Goal: Task Accomplishment & Management: Use online tool/utility

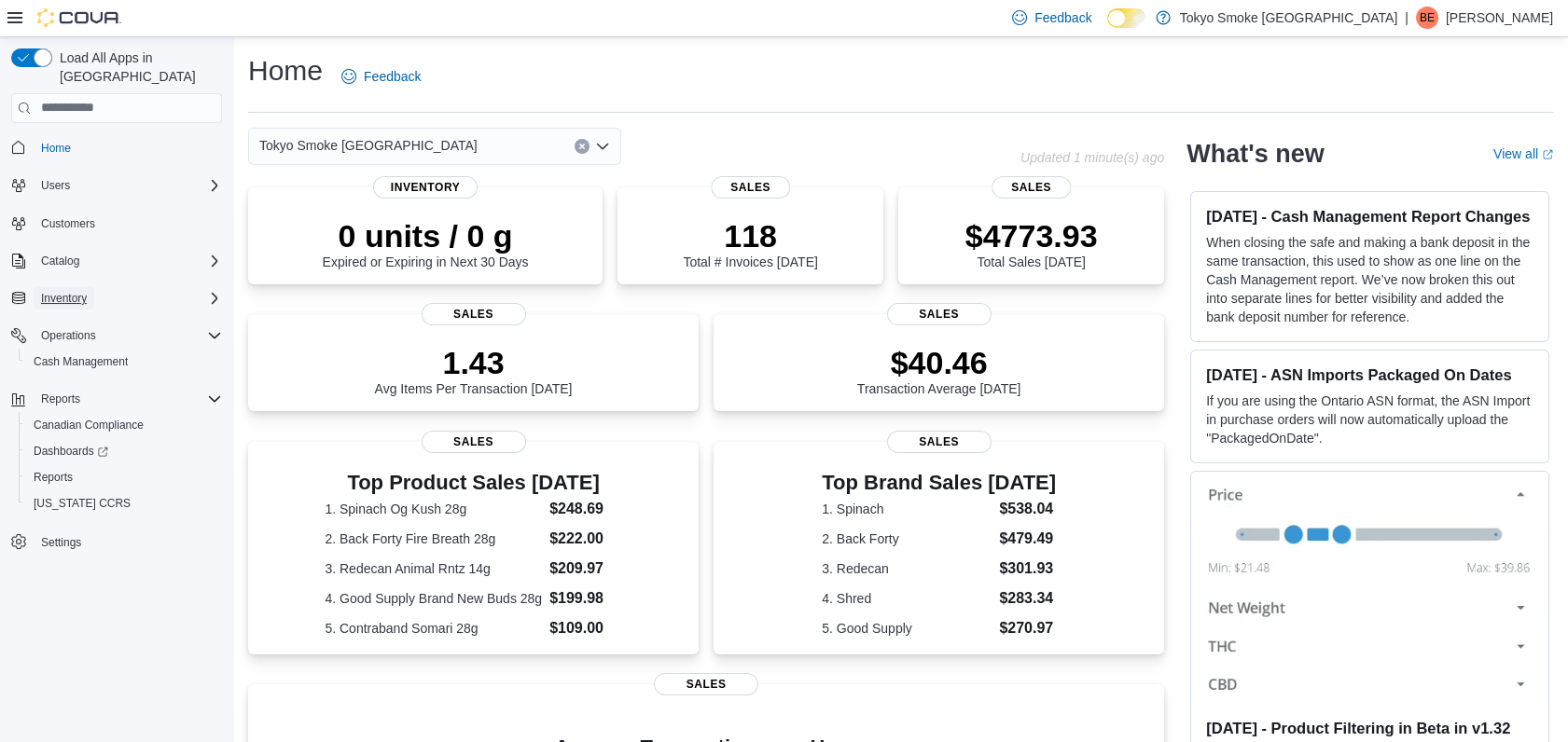
click at [74, 291] on span "Inventory" at bounding box center [64, 299] width 46 height 15
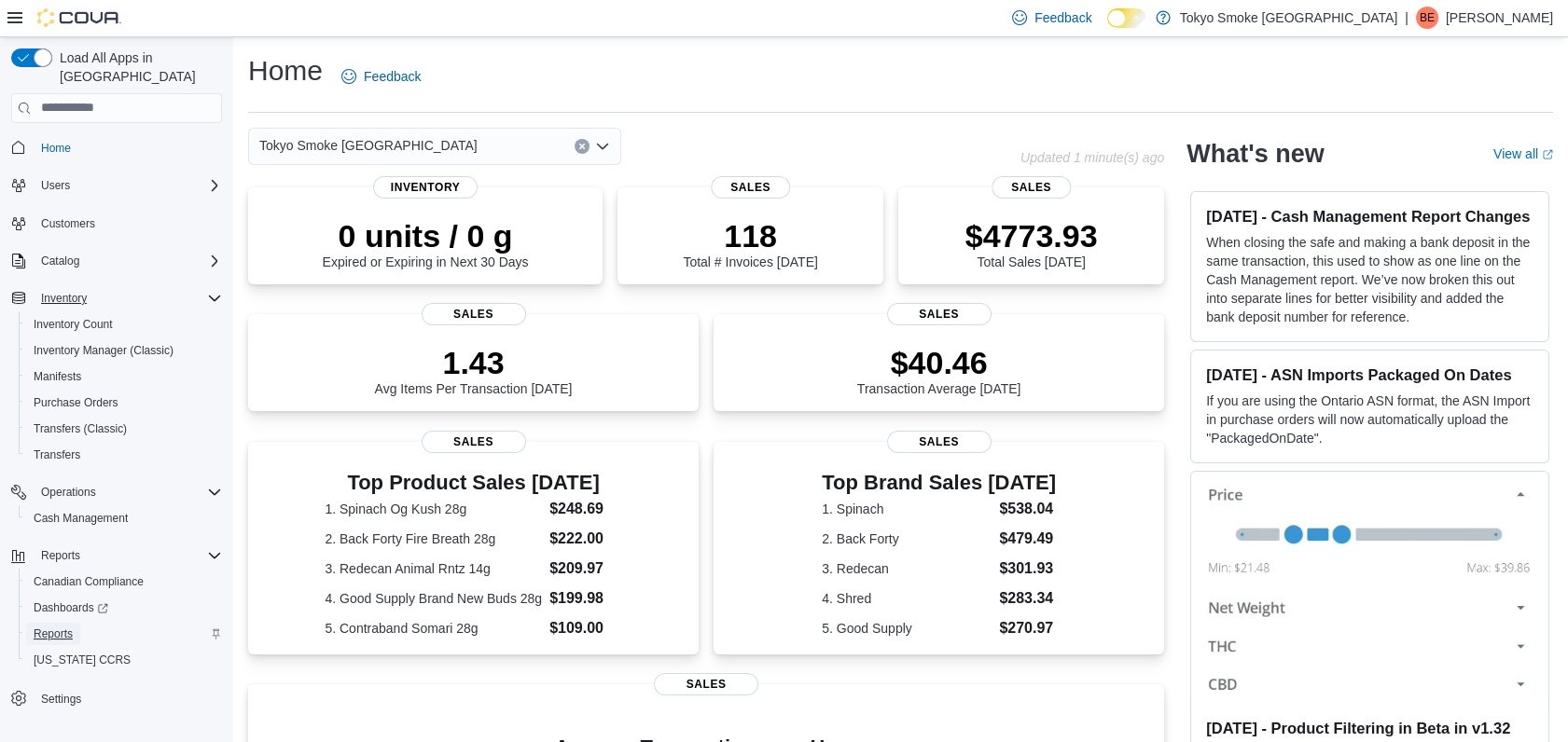
click at [60, 627] on span "Reports" at bounding box center [52, 635] width 39 height 15
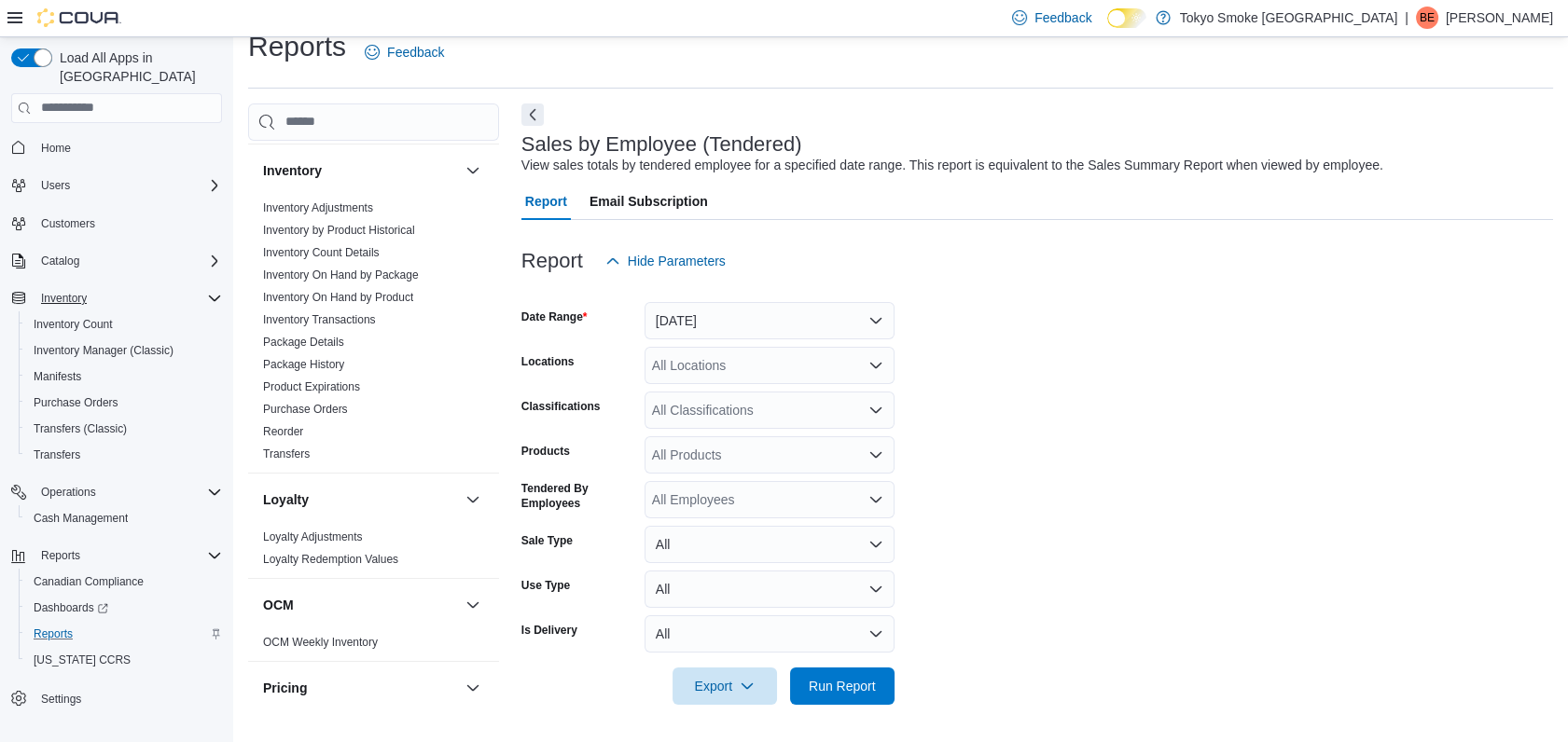
scroll to position [507, 0]
click at [402, 288] on link "Inventory On Hand by Product" at bounding box center [338, 291] width 150 height 13
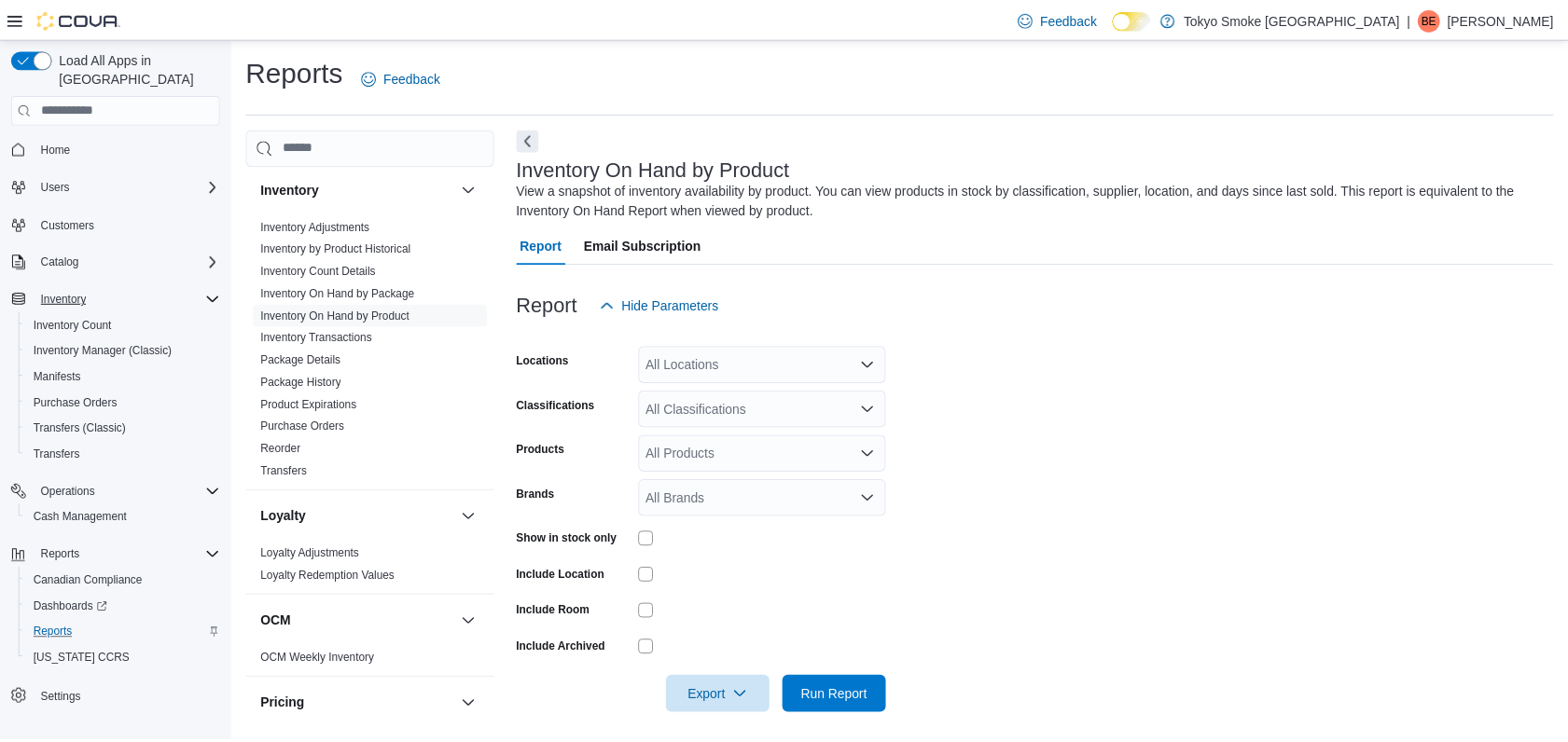
scroll to position [10, 0]
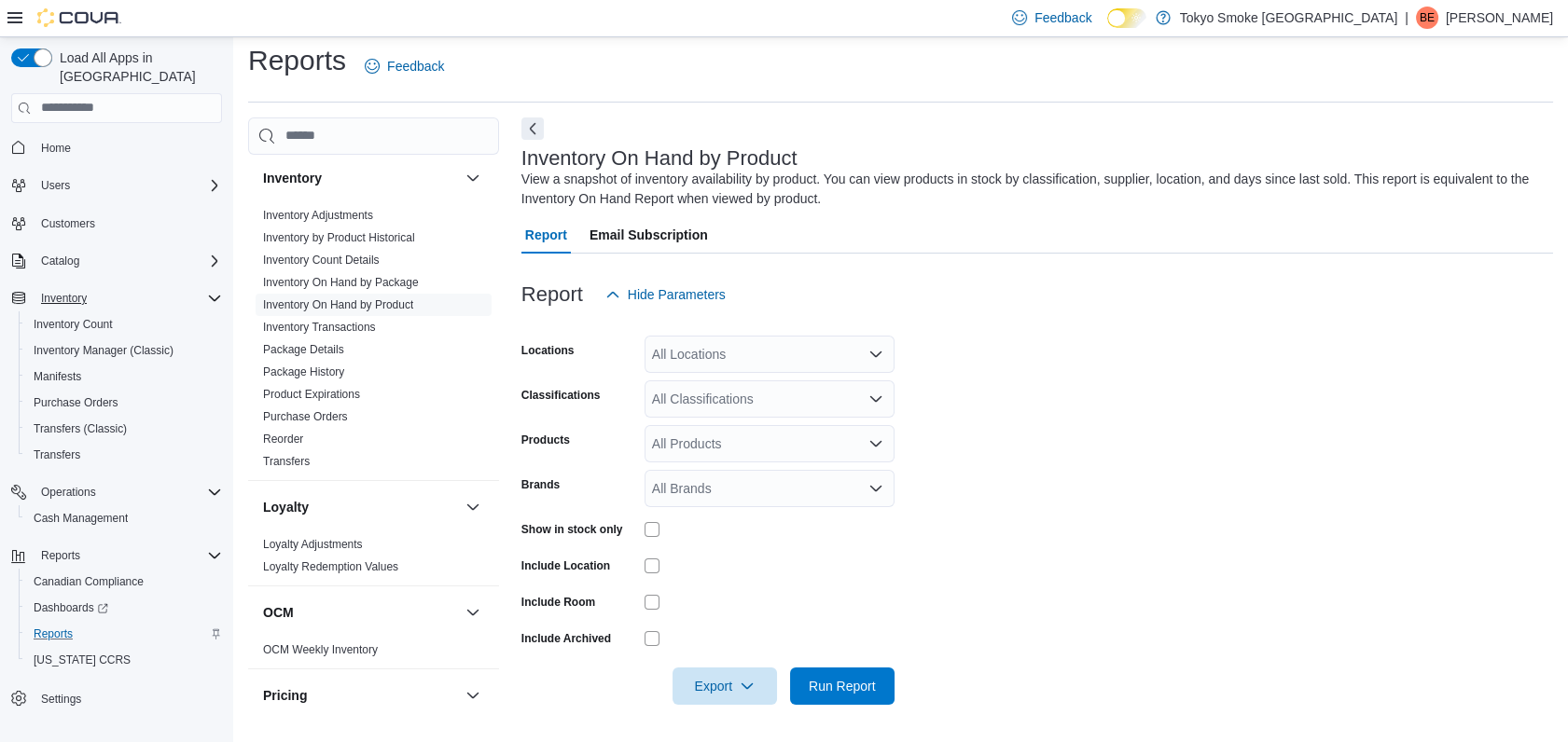
click at [774, 342] on div "All Locations" at bounding box center [769, 354] width 250 height 37
type input "***"
click at [794, 388] on span "Winnipeg The Exchange" at bounding box center [764, 386] width 142 height 19
click at [1072, 447] on form "Locations [GEOGRAPHIC_DATA] The Exchange Classifications All Classifications Pr…" at bounding box center [1037, 509] width 1031 height 392
click at [732, 401] on div "All Classifications" at bounding box center [769, 399] width 250 height 37
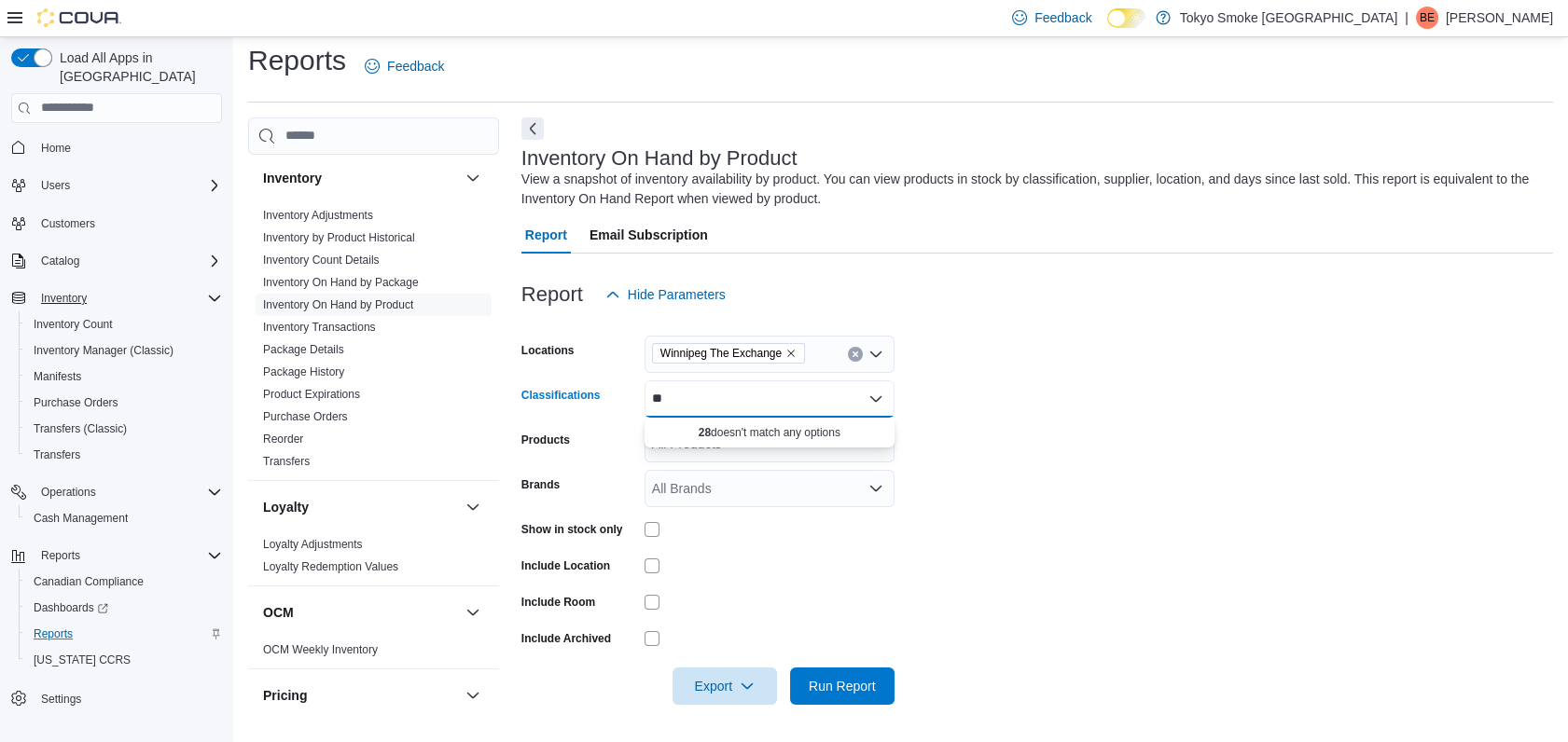
type input "*"
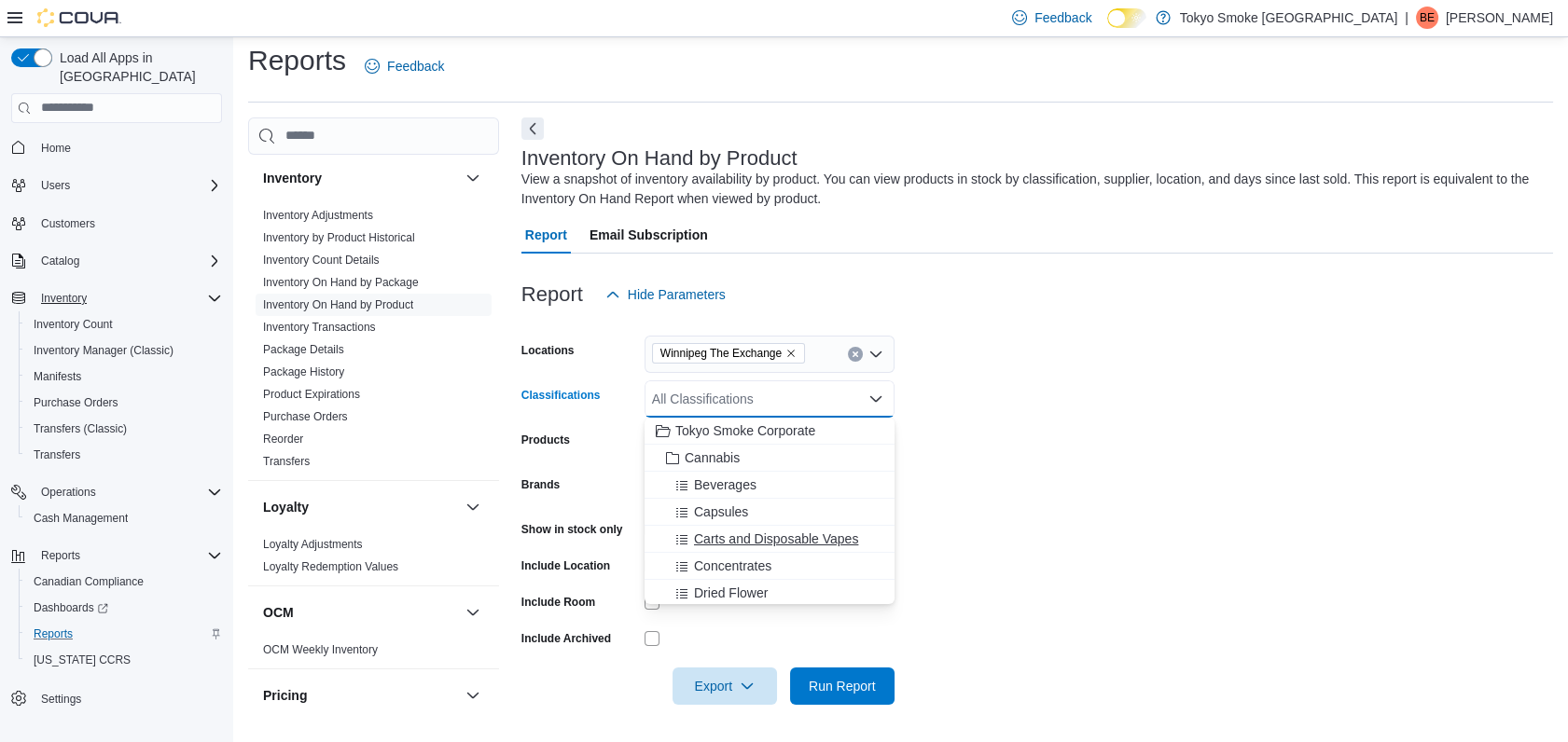
scroll to position [32, 0]
click at [755, 559] on span "Dried Flower" at bounding box center [730, 560] width 73 height 19
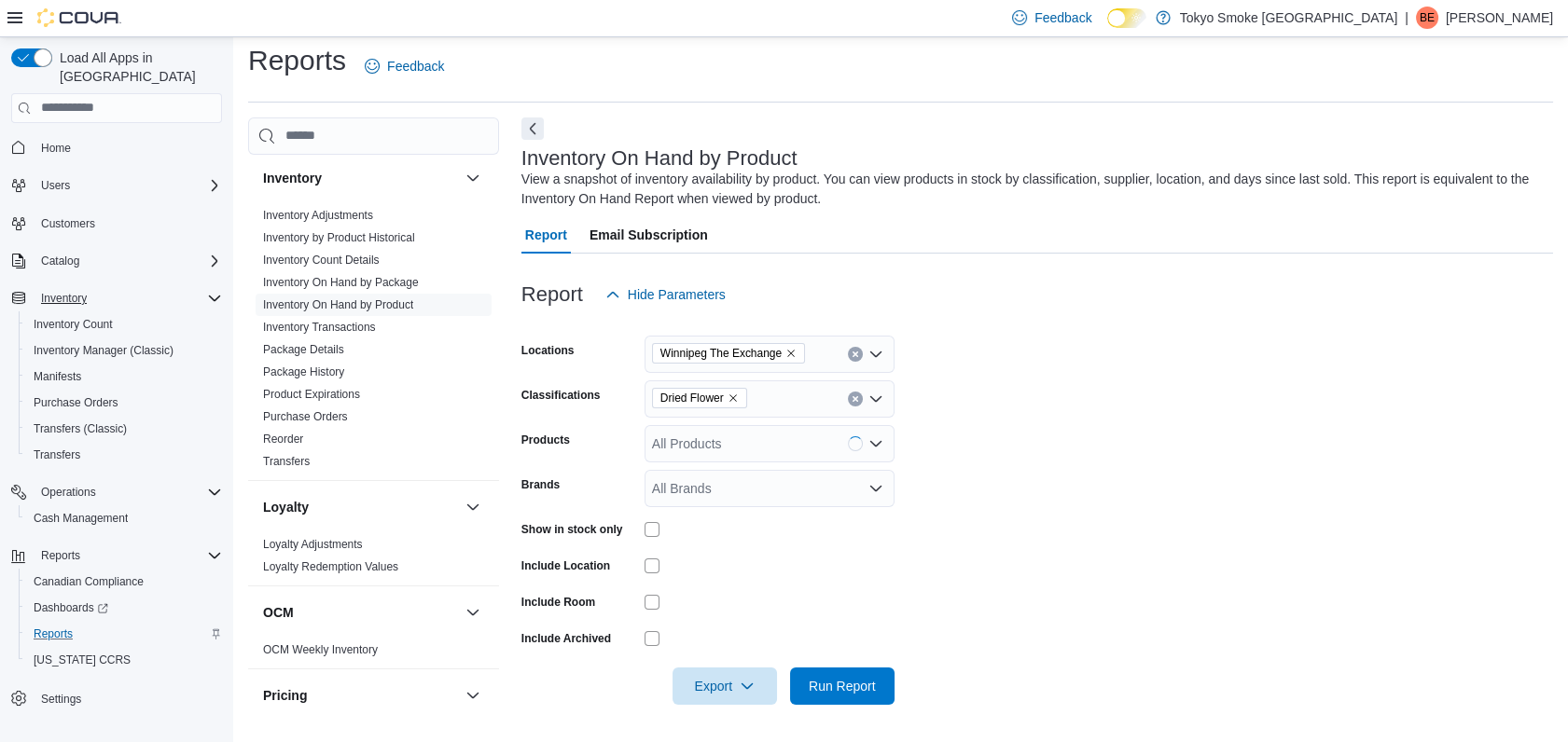
click at [1067, 476] on form "Locations [GEOGRAPHIC_DATA] The Exchange Classifications Dried Flower Products …" at bounding box center [1037, 509] width 1031 height 392
click at [764, 439] on div "All Products" at bounding box center [769, 443] width 250 height 37
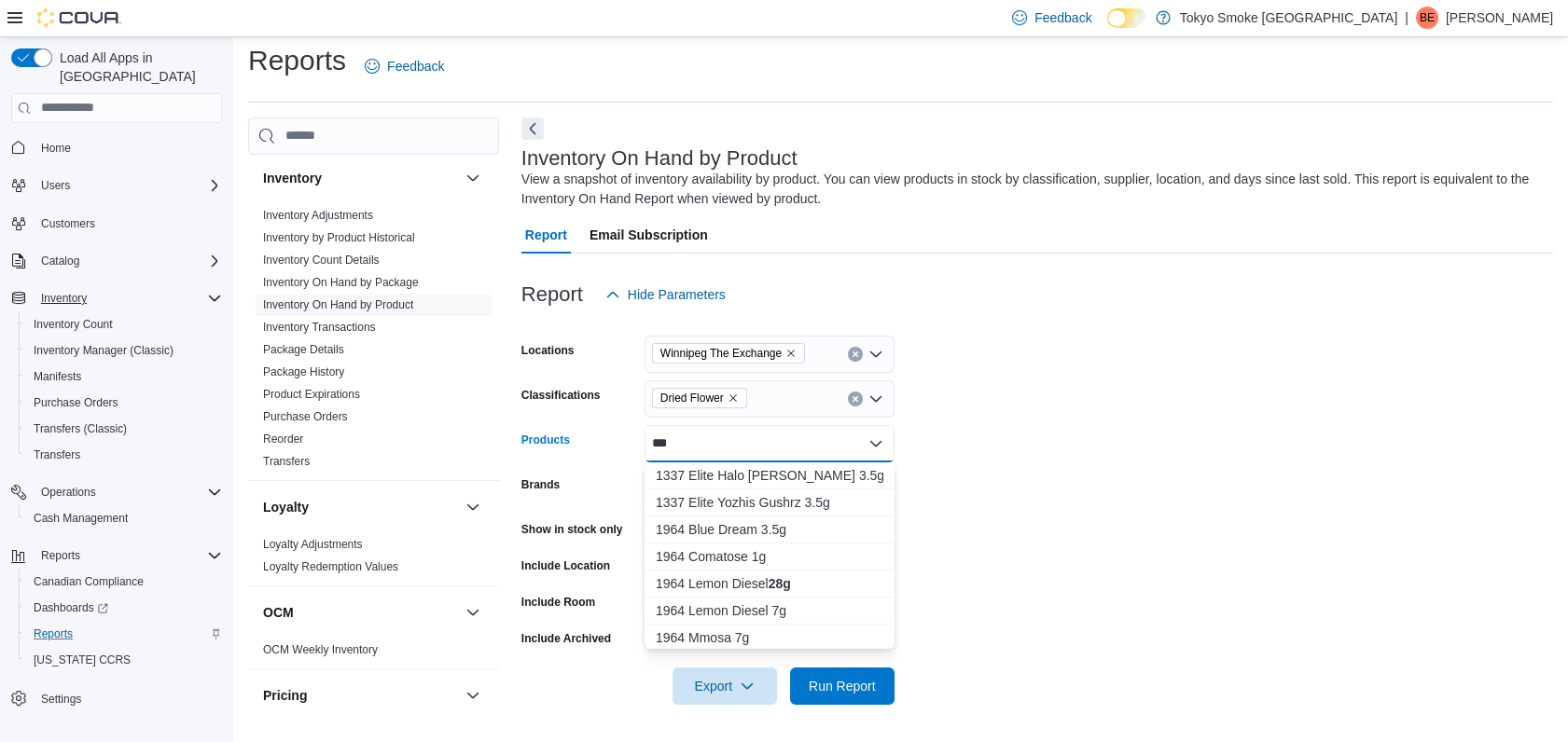
click at [938, 472] on form "Locations [GEOGRAPHIC_DATA] The Exchange Classifications Dried Flower Products …" at bounding box center [1037, 509] width 1031 height 392
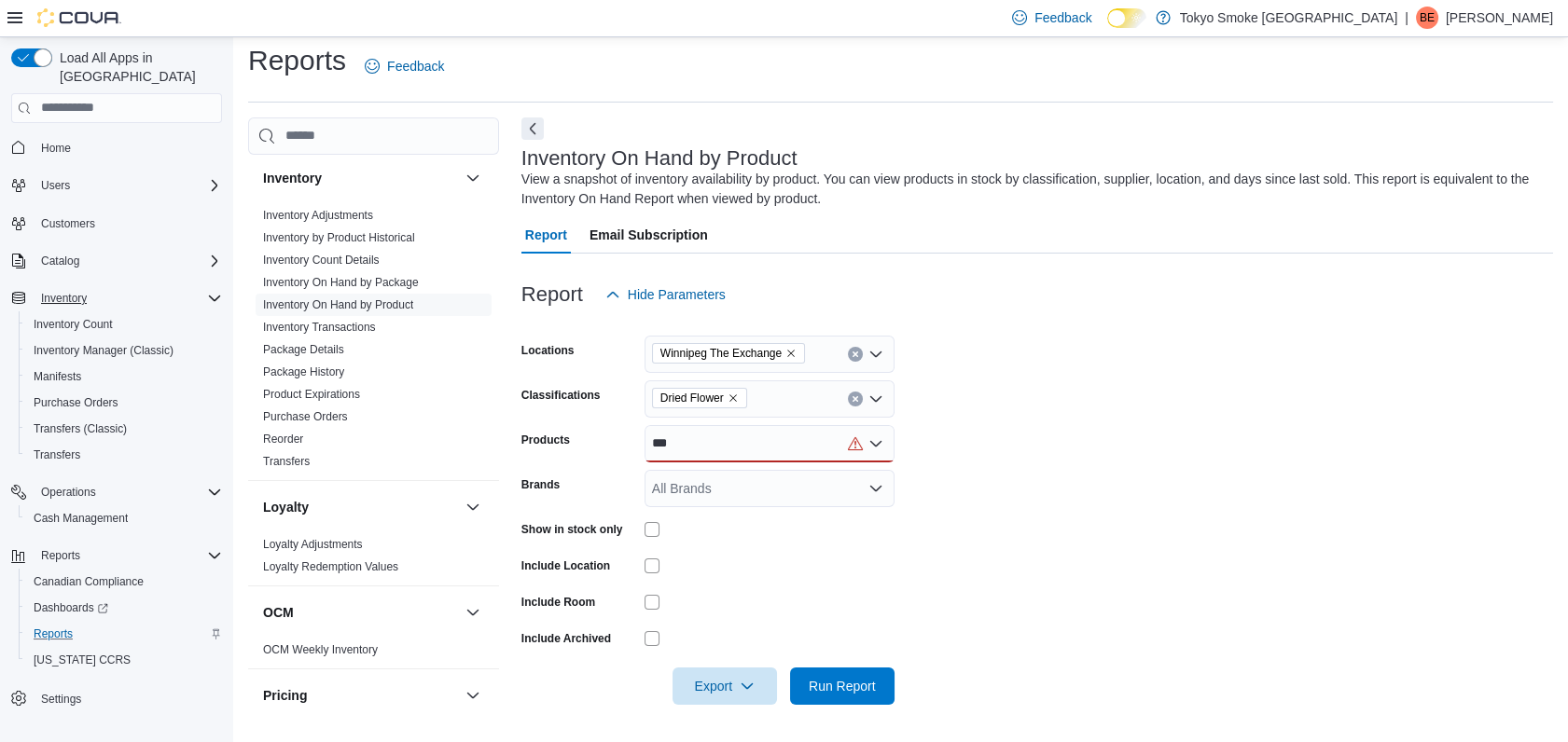
click at [792, 438] on div "***" at bounding box center [769, 443] width 250 height 37
click at [1032, 449] on form "Locations [GEOGRAPHIC_DATA] The Exchange Classifications Dried Flower Products …" at bounding box center [1037, 509] width 1031 height 392
click at [771, 395] on div "Dried Flower" at bounding box center [769, 399] width 250 height 37
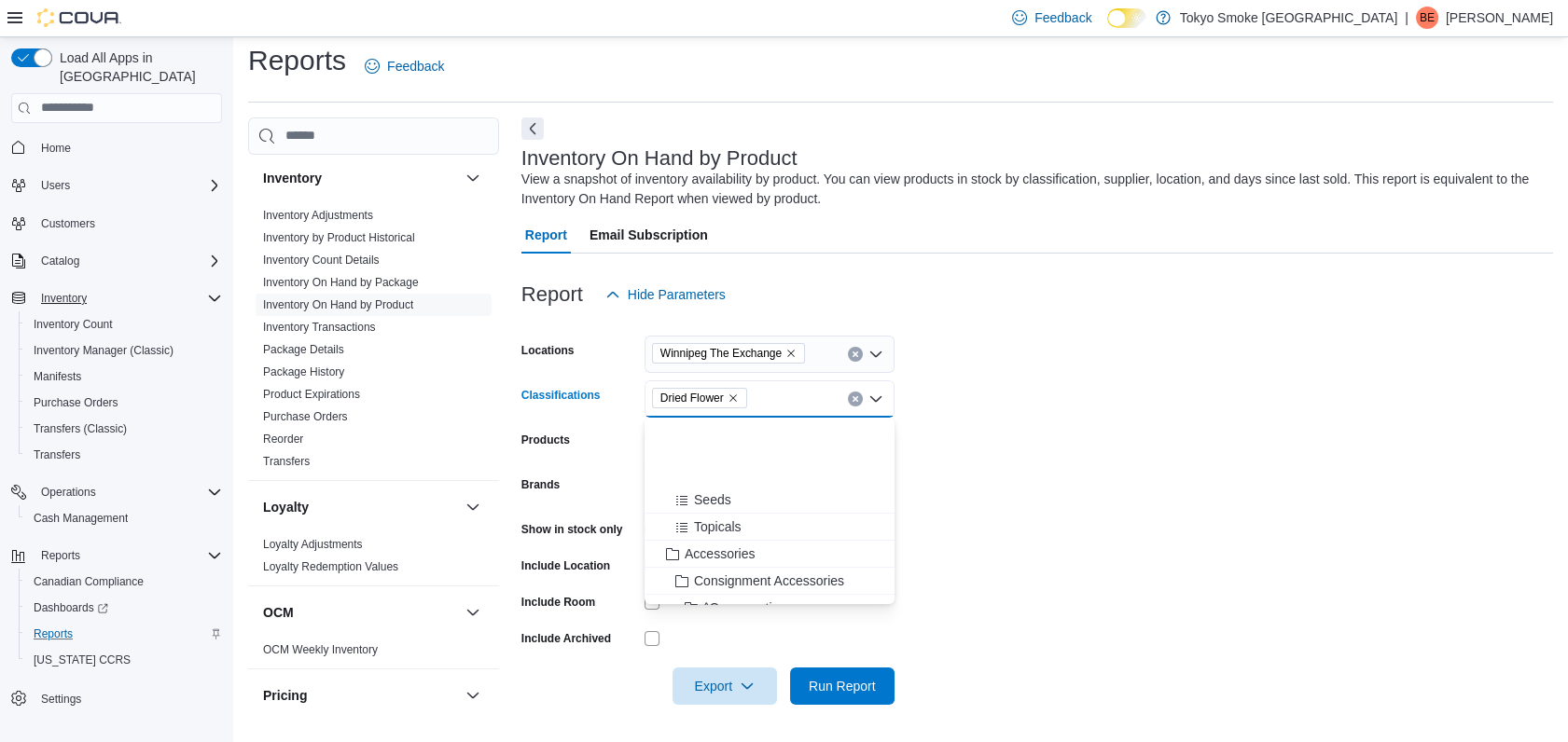
scroll to position [0, 0]
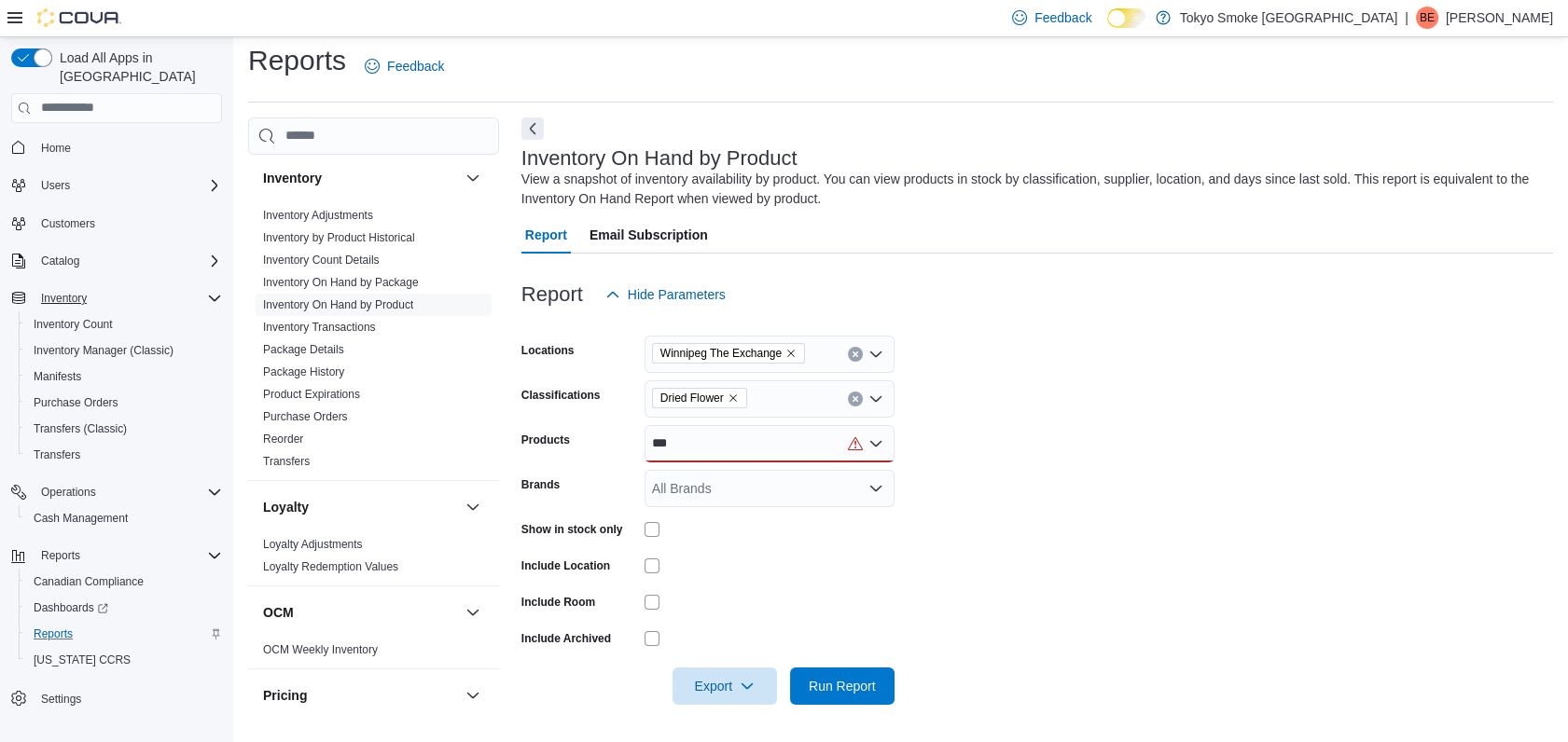
click at [1008, 410] on form "Locations [GEOGRAPHIC_DATA] The Exchange Classifications Dried Flower Products …" at bounding box center [1037, 509] width 1031 height 392
click at [735, 447] on div "***" at bounding box center [769, 443] width 250 height 37
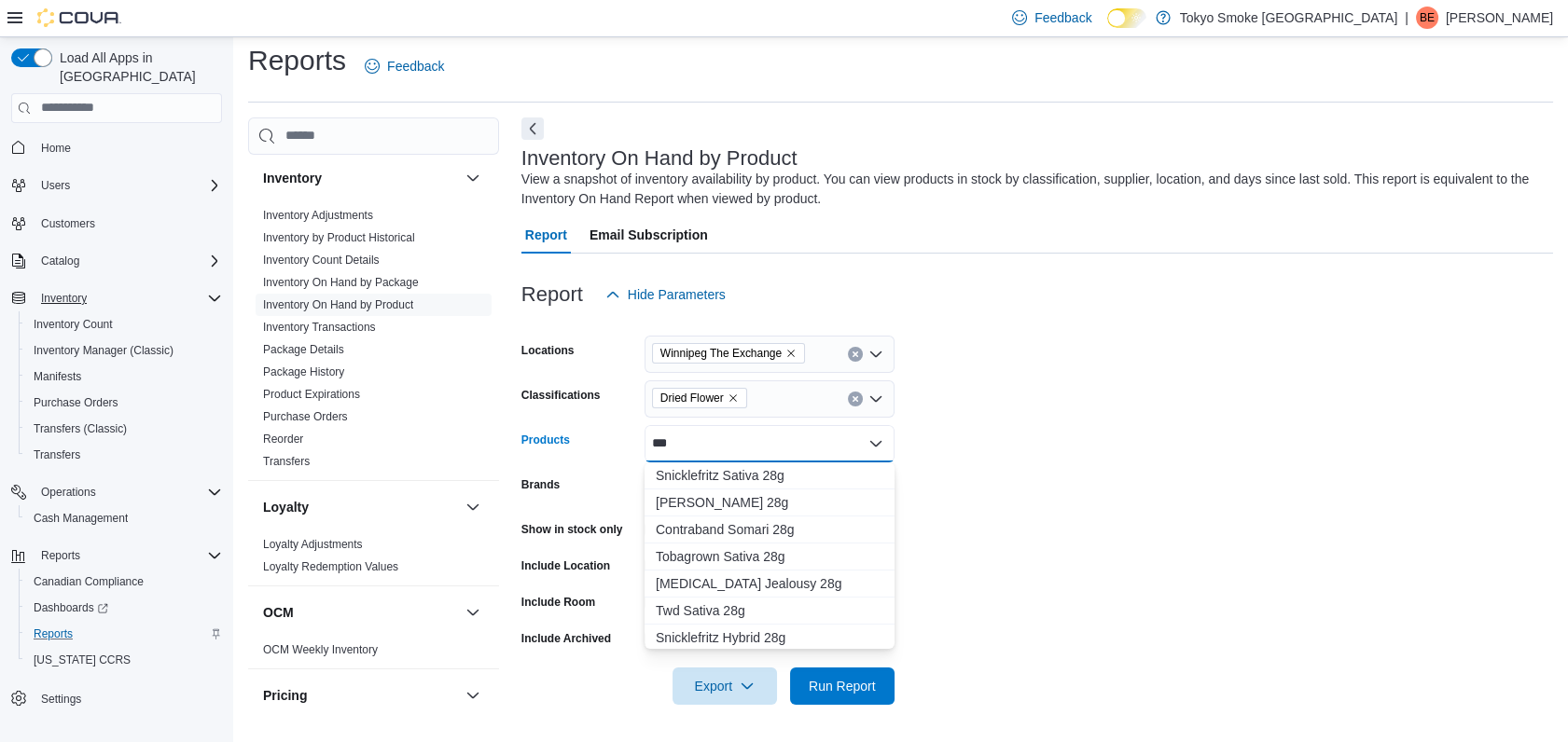
type input "**"
click at [990, 469] on form "Locations [GEOGRAPHIC_DATA] The Exchange Classifications Dried Flower Products …" at bounding box center [1037, 509] width 1031 height 392
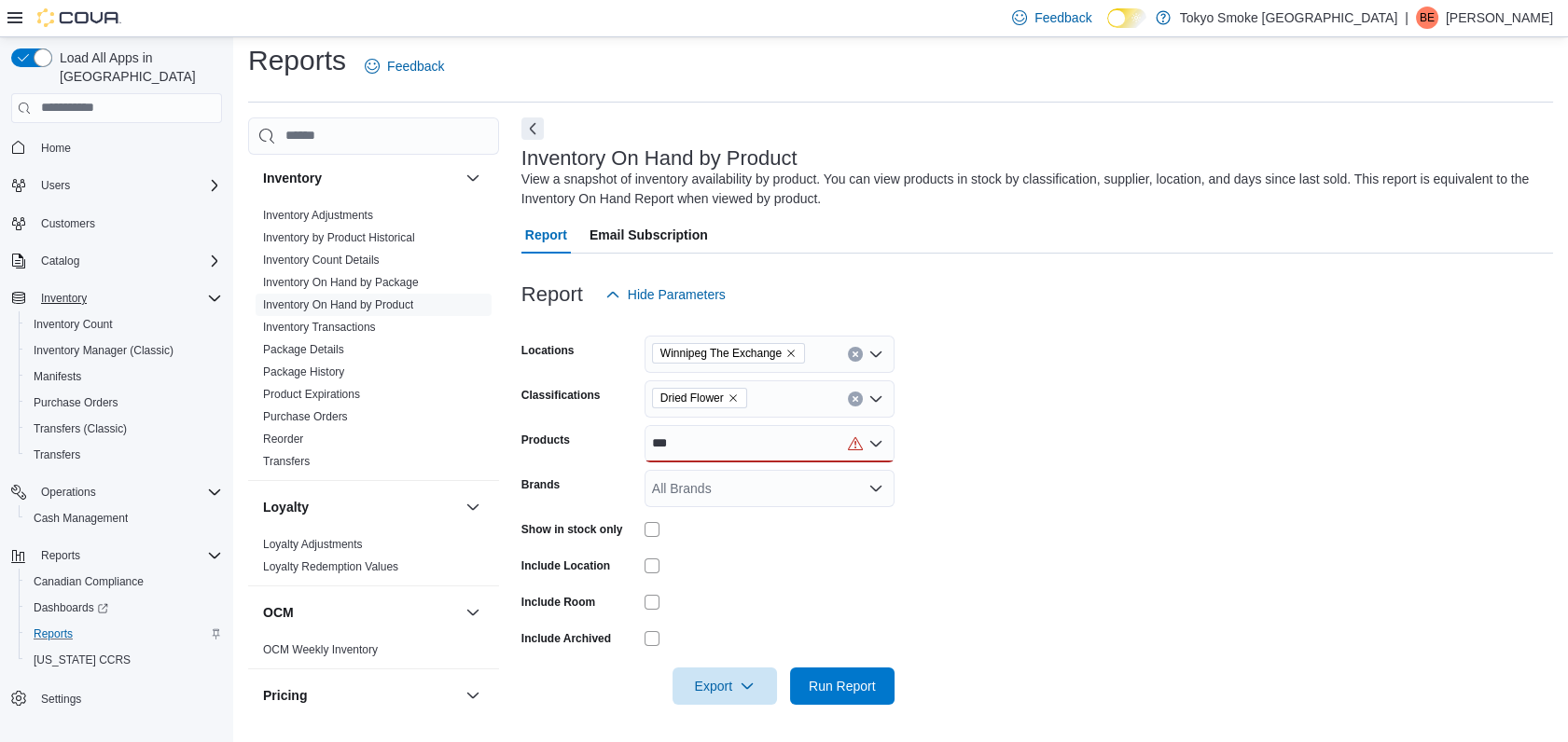
click at [758, 451] on div "**" at bounding box center [769, 443] width 250 height 37
click at [1001, 674] on form "Locations [GEOGRAPHIC_DATA] The Exchange Classifications Dried Flower Products …" at bounding box center [1037, 509] width 1031 height 392
click at [810, 678] on span "Run Report" at bounding box center [842, 686] width 68 height 19
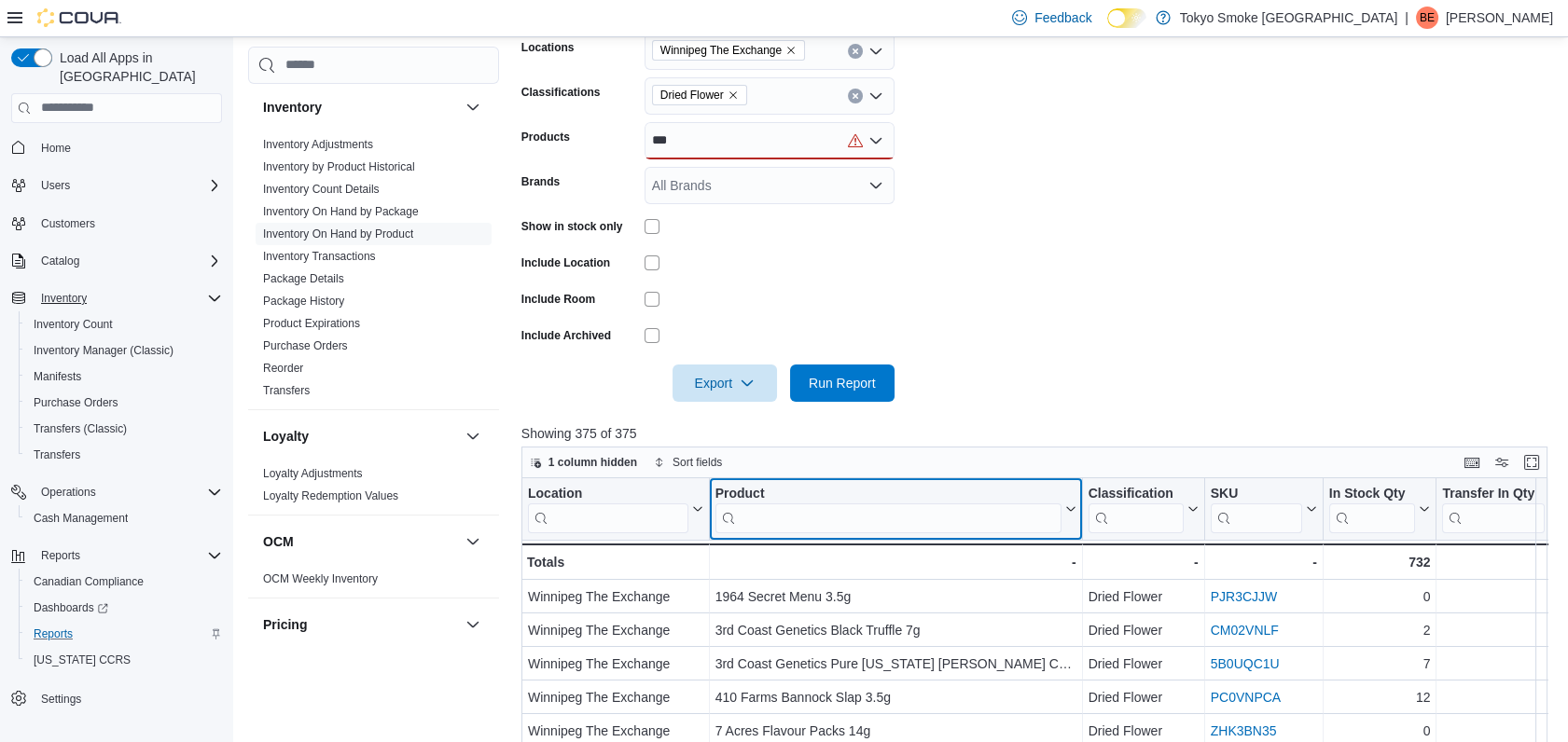
click at [806, 514] on input "search" at bounding box center [888, 517] width 346 height 29
type input "**"
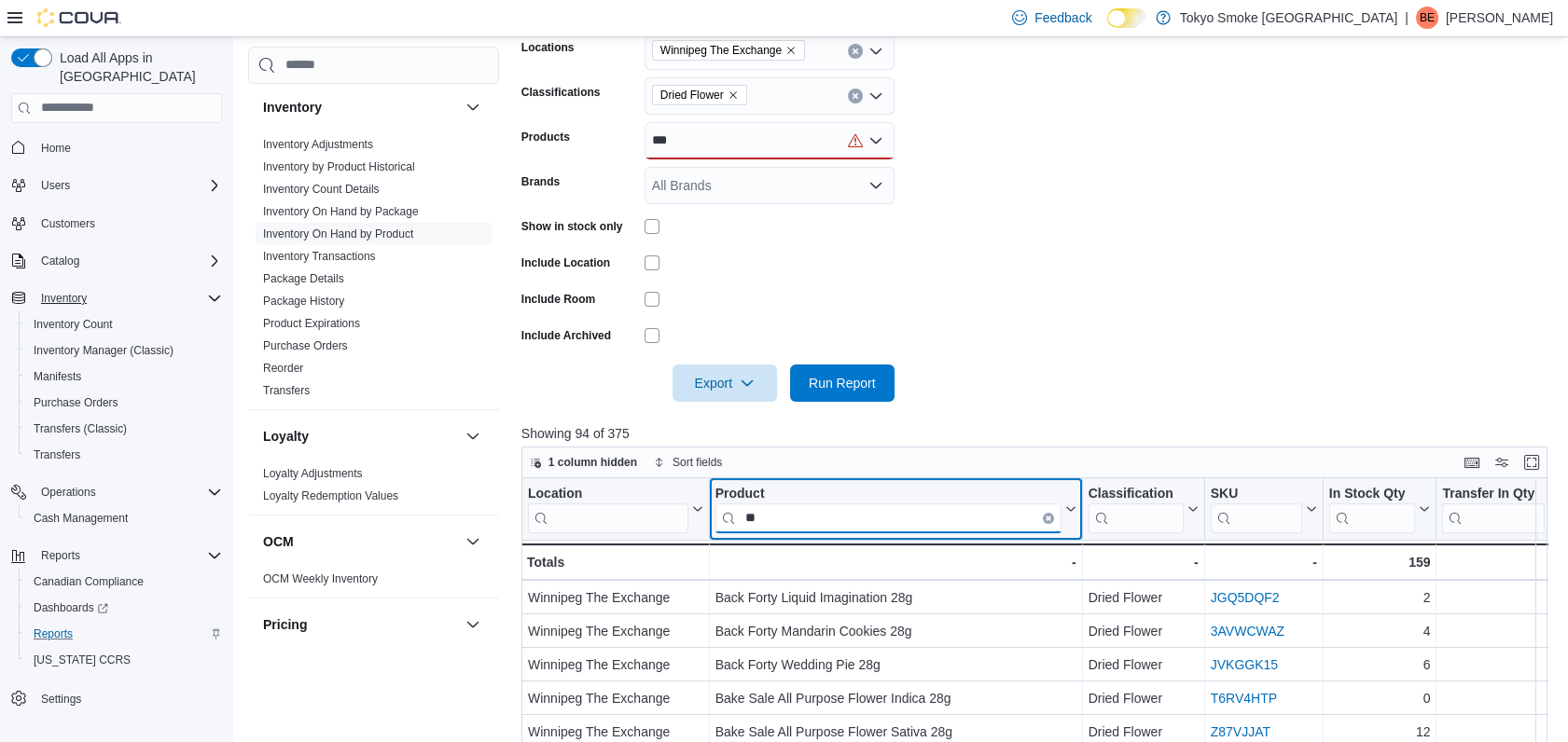
scroll to position [143, 0]
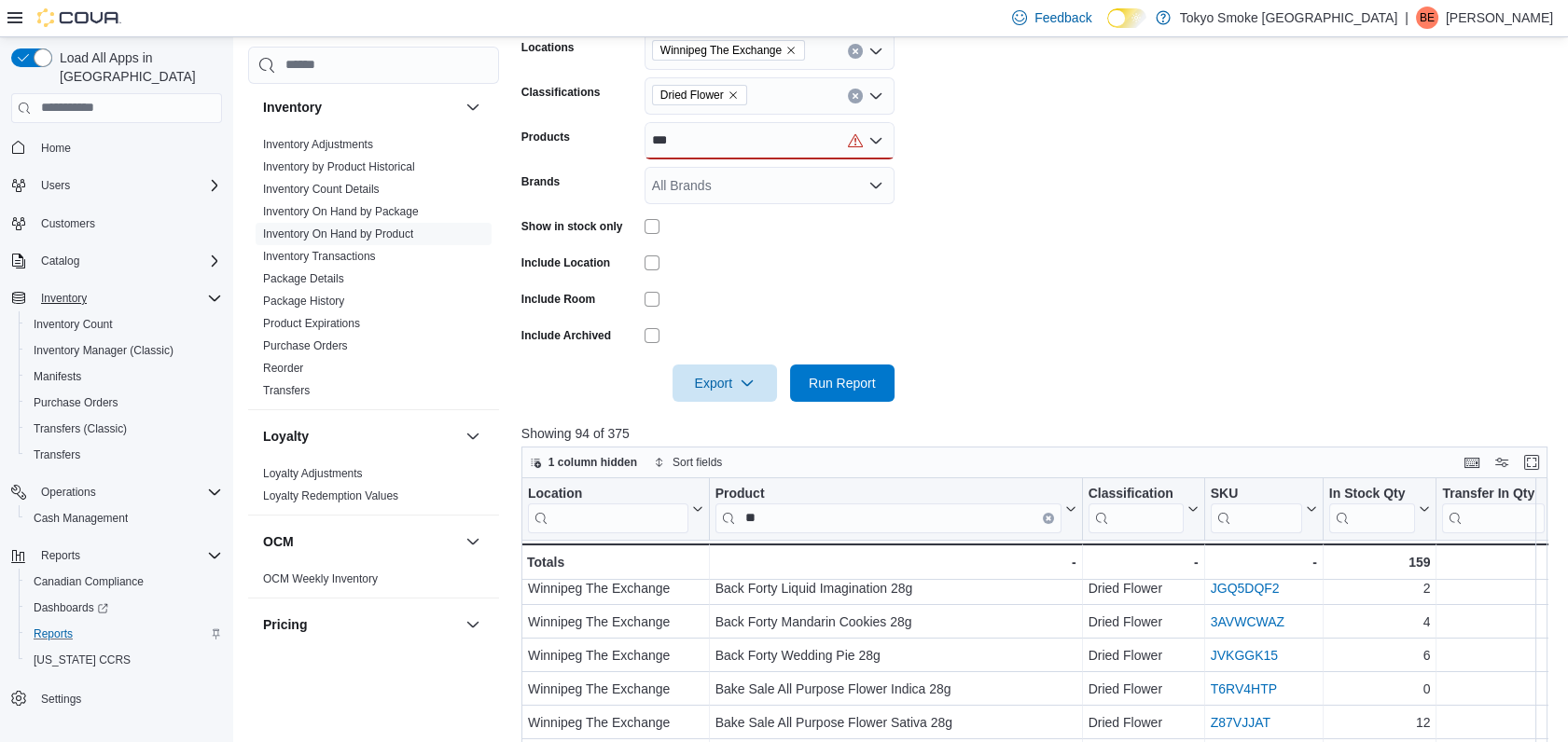
click at [1067, 361] on div at bounding box center [1040, 358] width 1037 height 15
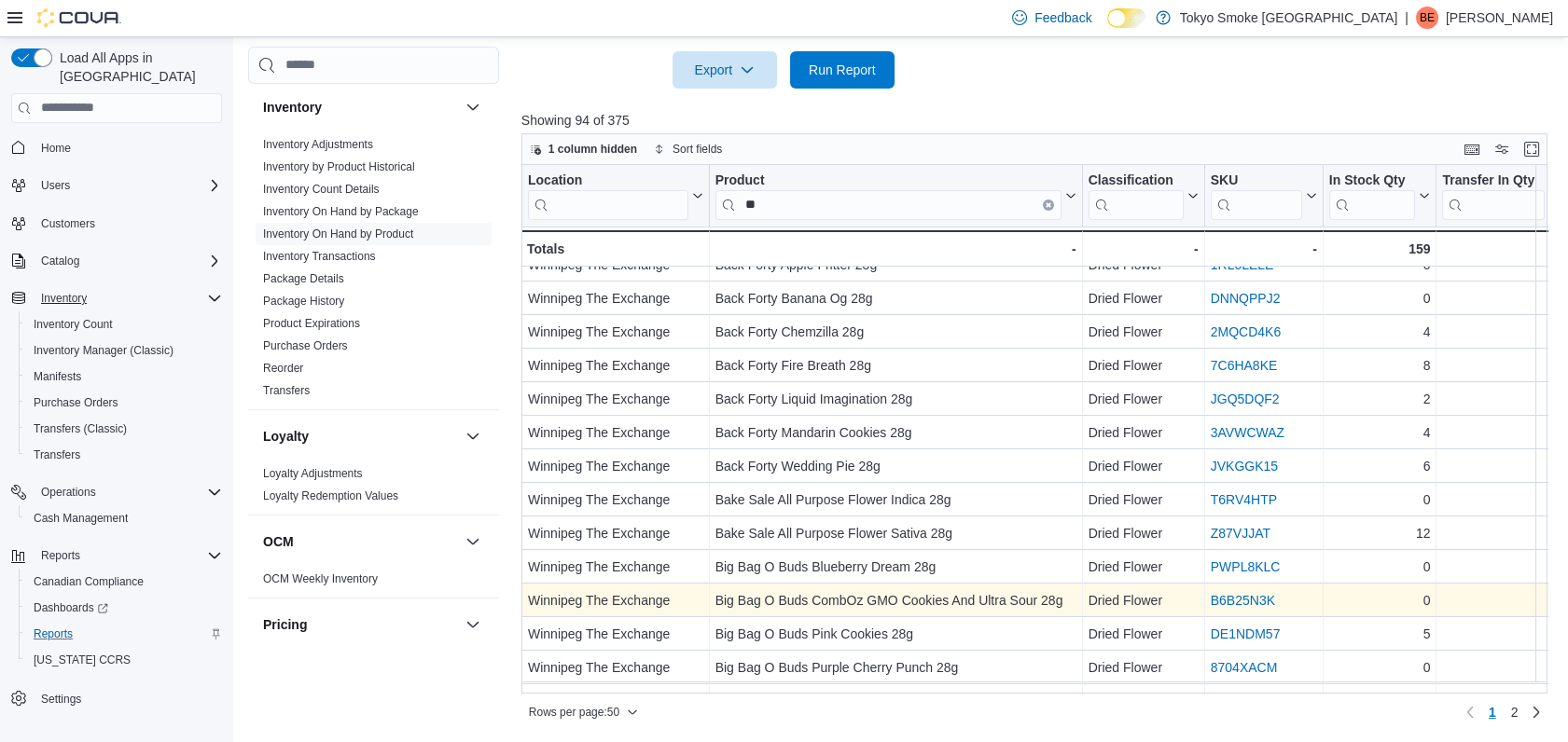
scroll to position [0, 0]
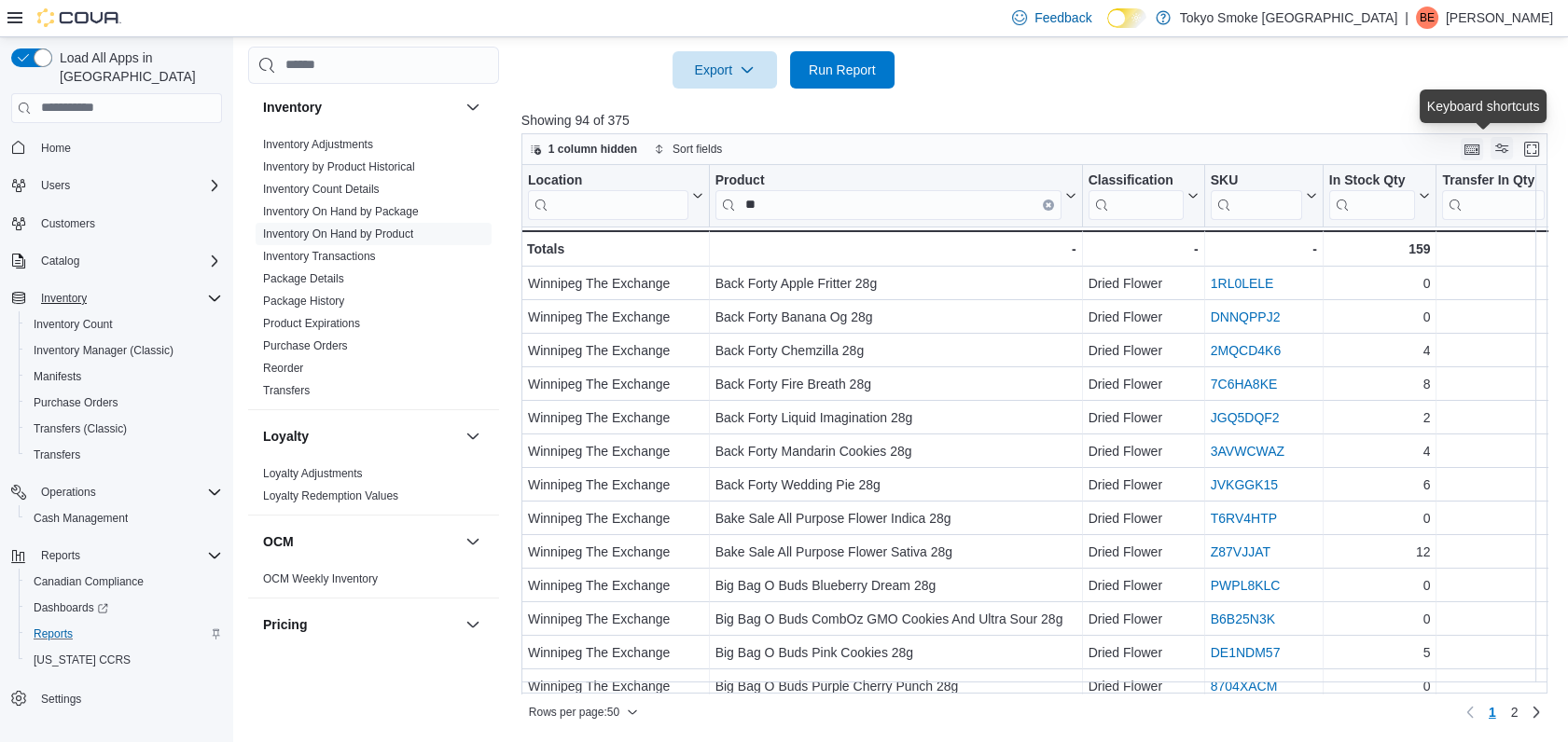
drag, startPoint x: 1480, startPoint y: 154, endPoint x: 1509, endPoint y: 148, distance: 29.6
click at [1509, 148] on div at bounding box center [1501, 149] width 82 height 23
click at [1360, 119] on p "Showing 94 of 375" at bounding box center [1040, 121] width 1037 height 19
click at [742, 70] on icon "button" at bounding box center [747, 69] width 15 height 15
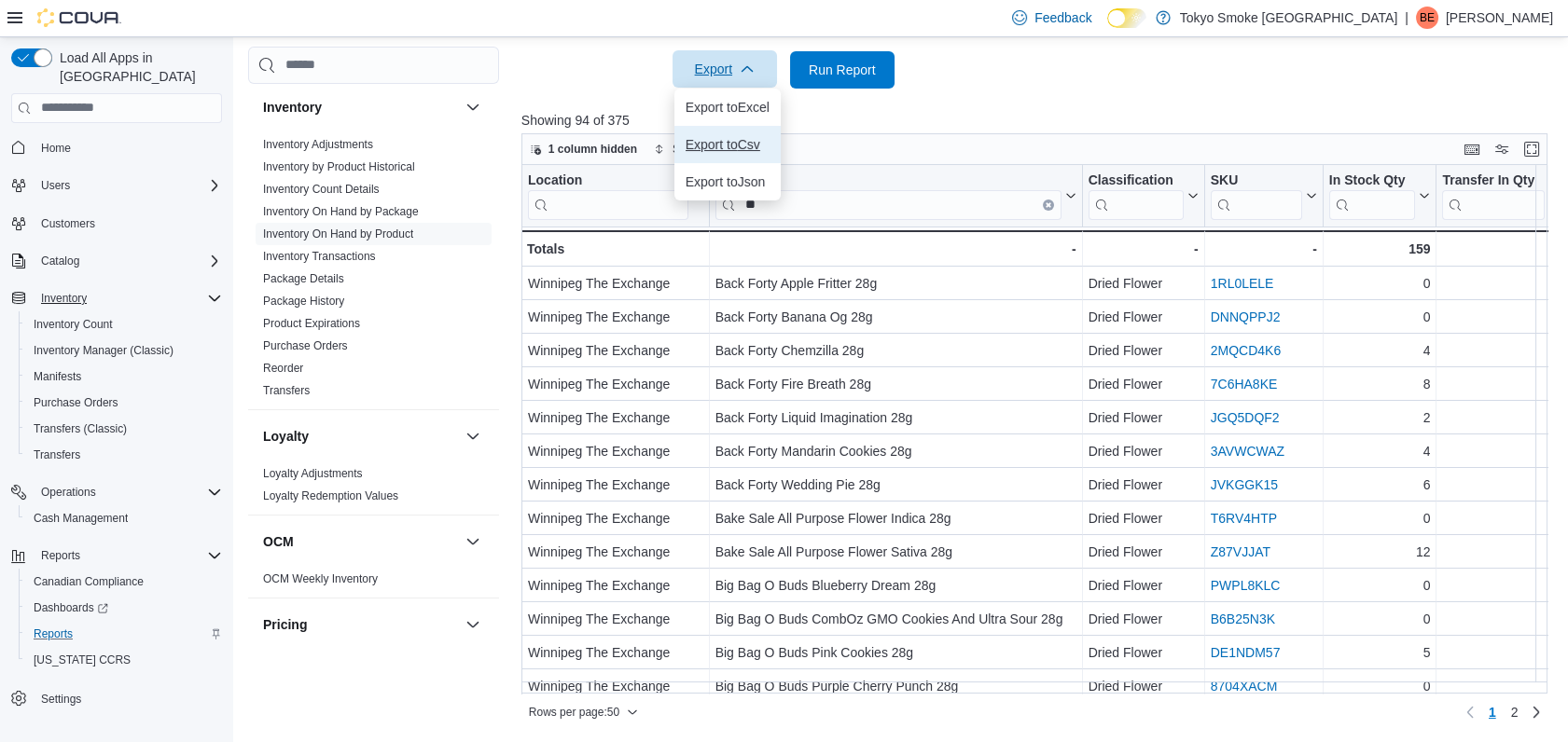
click at [748, 146] on span "Export to Csv" at bounding box center [727, 145] width 84 height 15
